Goal: Entertainment & Leisure: Browse casually

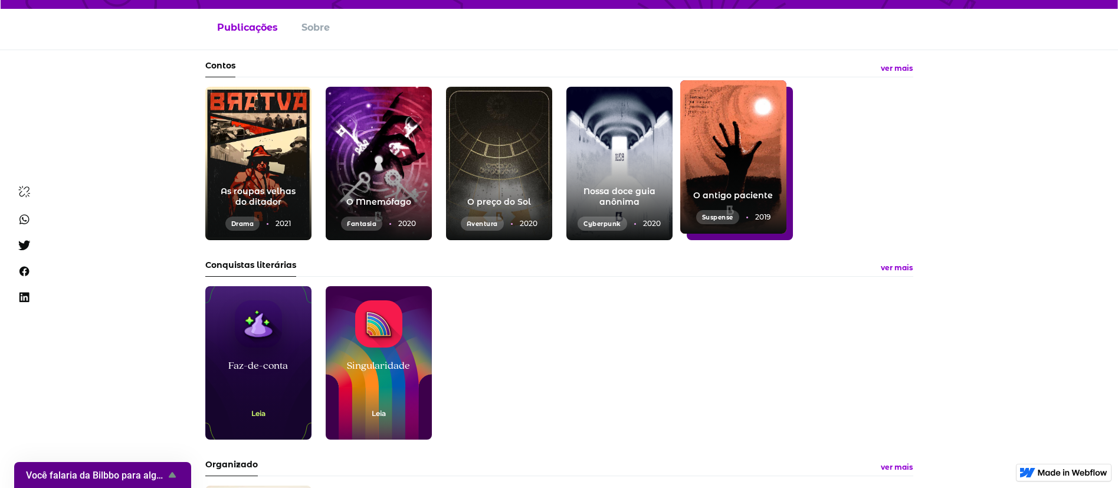
scroll to position [112, 0]
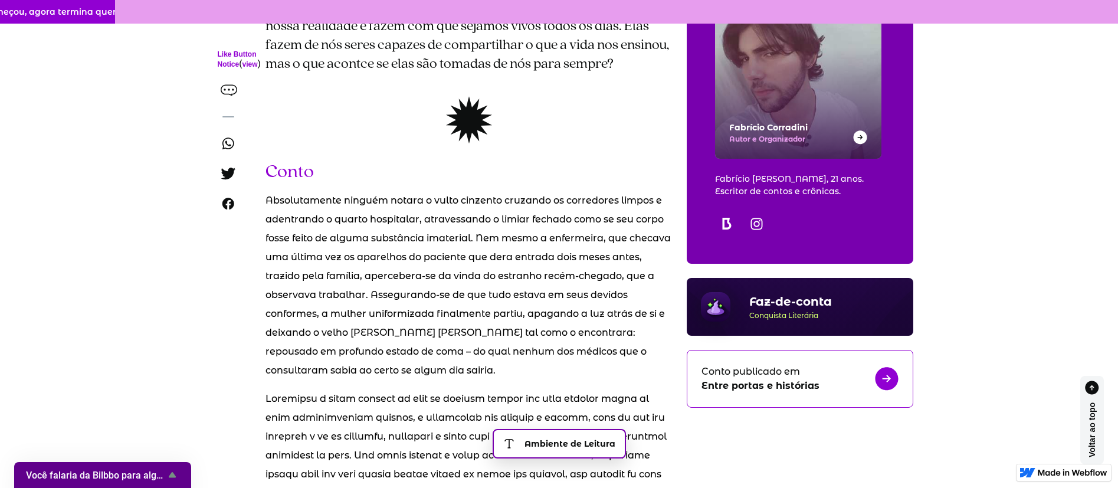
scroll to position [177, 0]
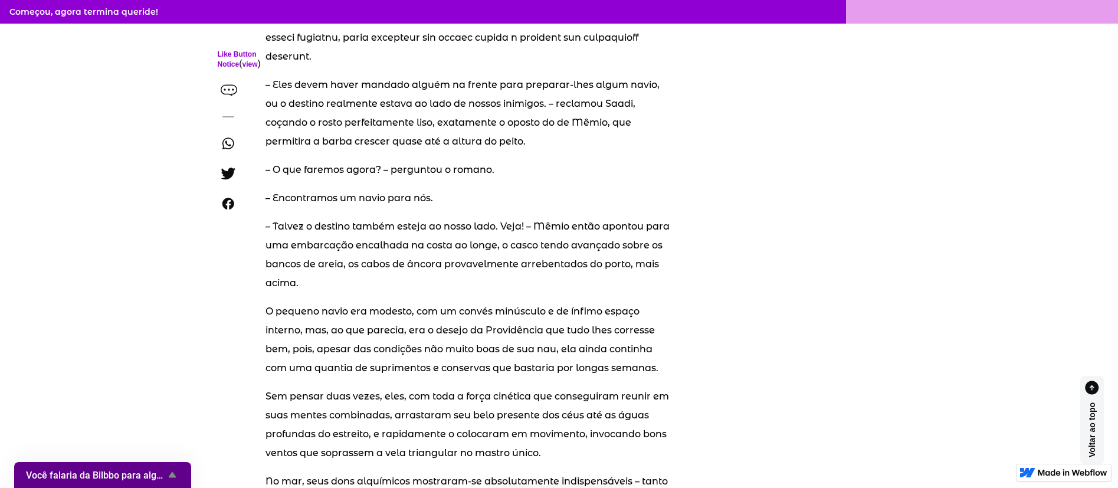
scroll to position [10887, 0]
